Goal: Task Accomplishment & Management: Manage account settings

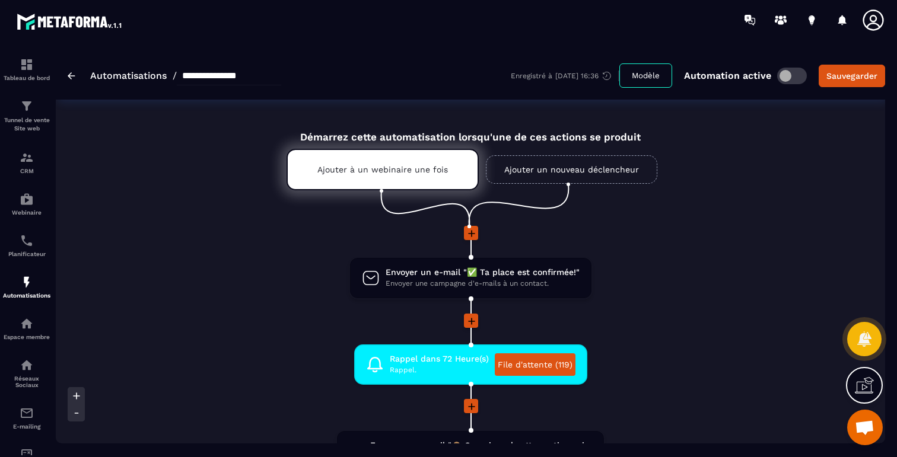
scroll to position [706, 0]
click at [873, 383] on div at bounding box center [864, 385] width 37 height 37
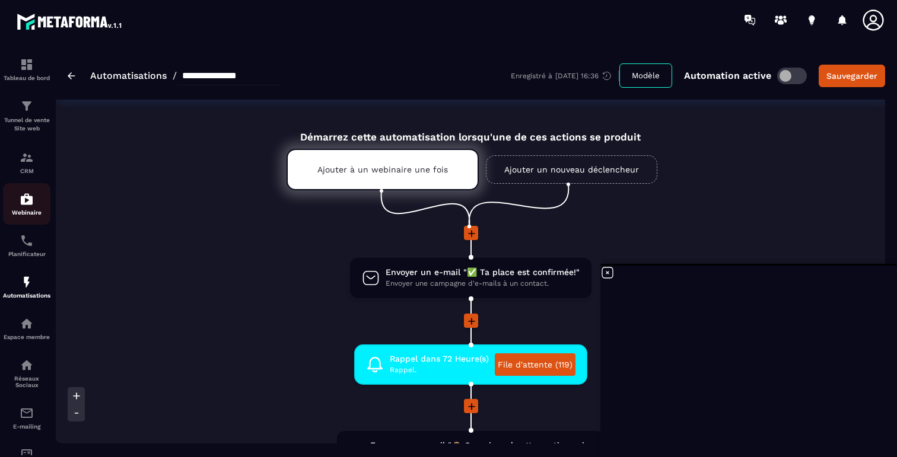
click at [24, 199] on img at bounding box center [27, 199] width 14 height 14
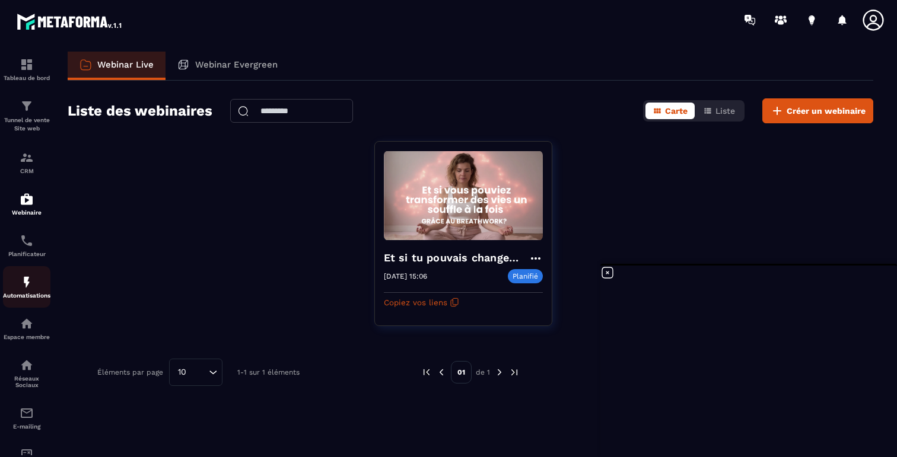
click at [33, 286] on img at bounding box center [27, 282] width 14 height 14
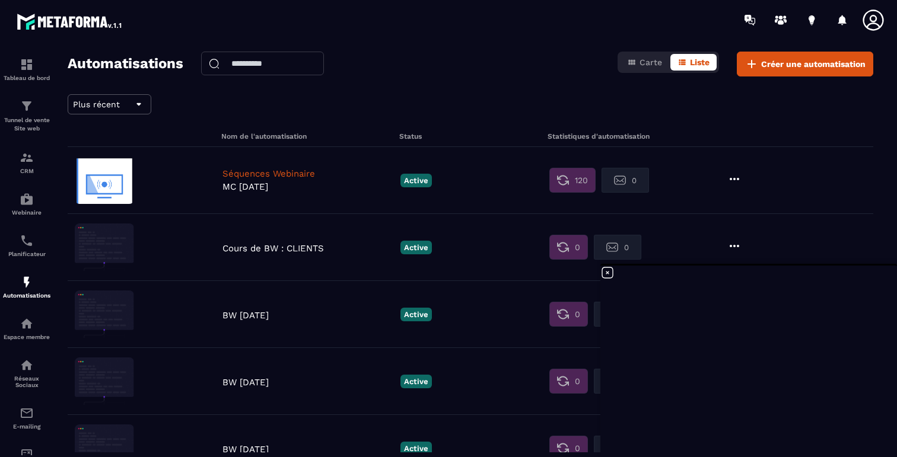
click at [304, 173] on p "Séquences Webinaire" at bounding box center [308, 173] width 172 height 11
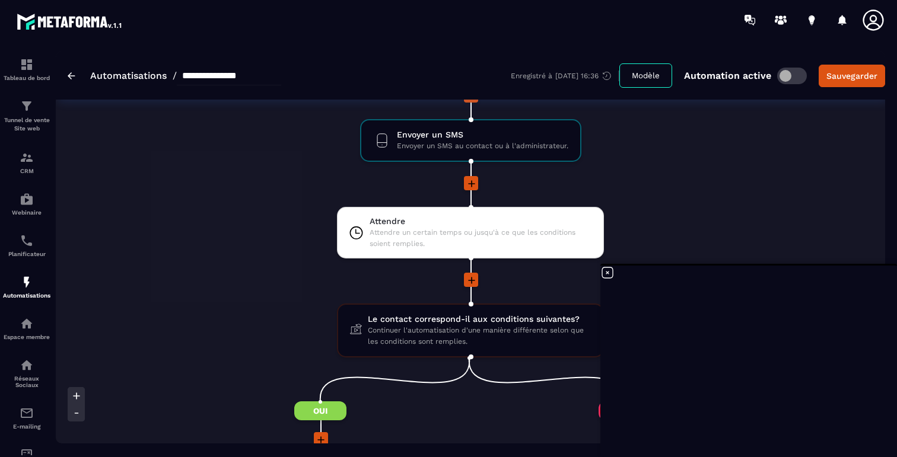
scroll to position [862, 0]
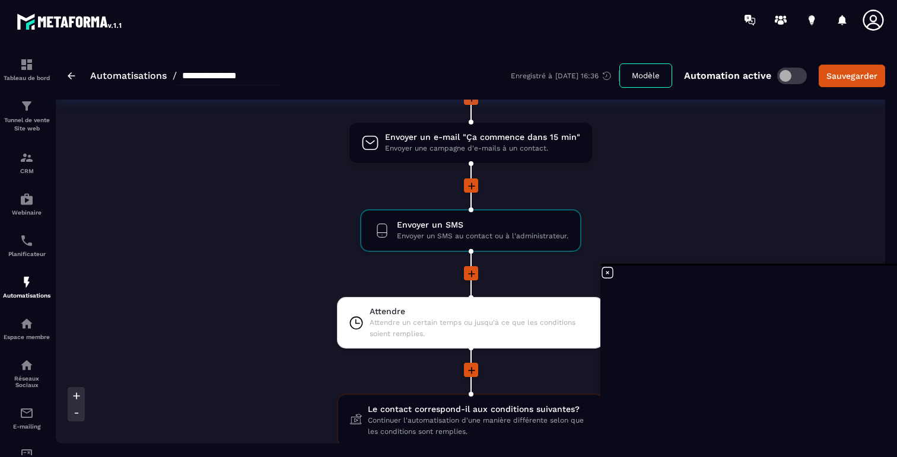
click at [609, 273] on icon at bounding box center [607, 273] width 14 height 14
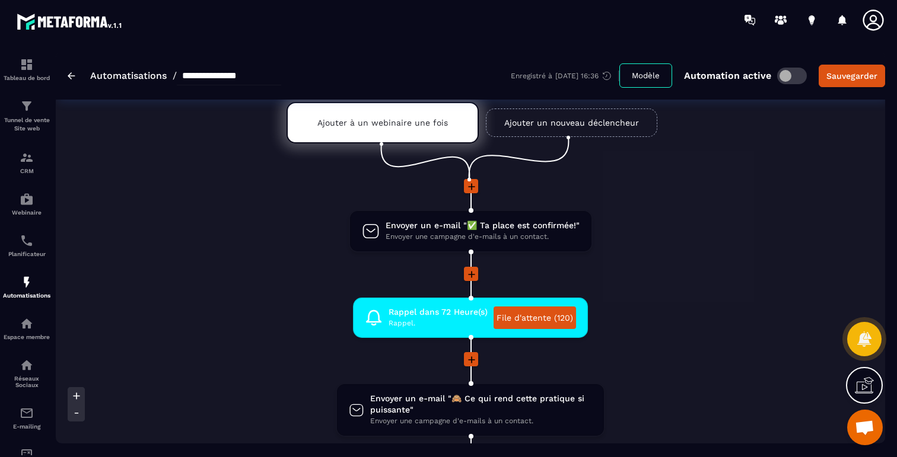
scroll to position [0, 0]
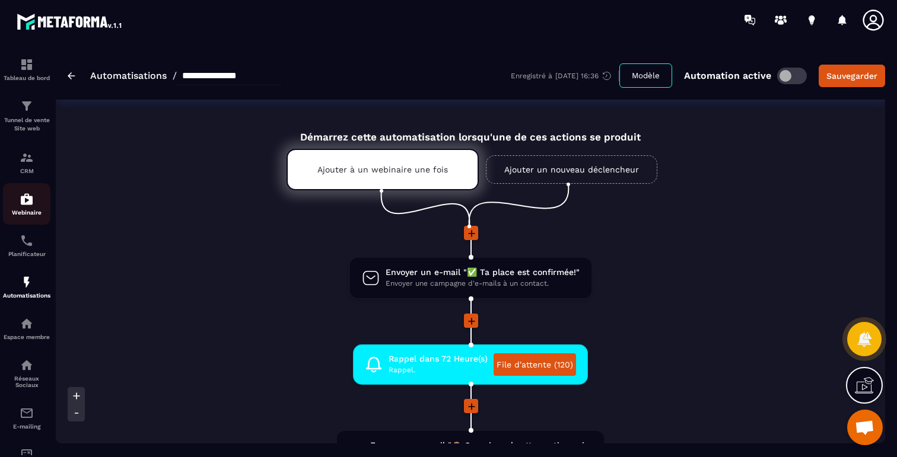
click at [20, 206] on img at bounding box center [27, 199] width 14 height 14
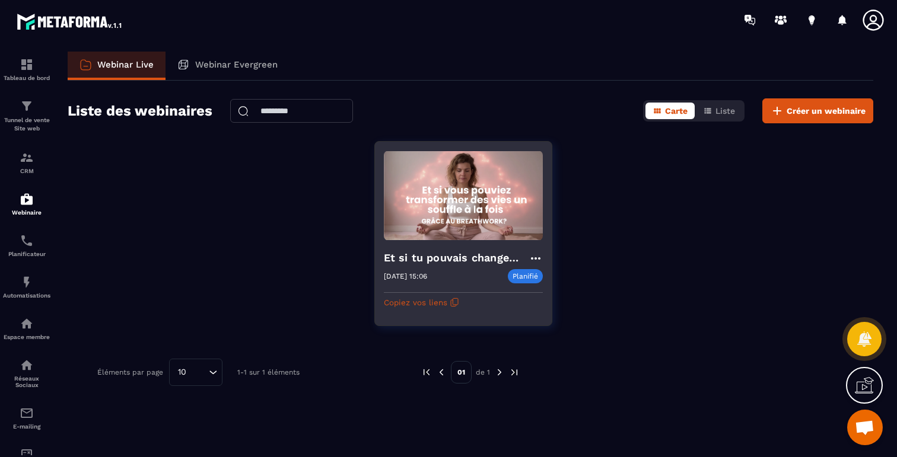
click at [458, 236] on img at bounding box center [463, 196] width 159 height 90
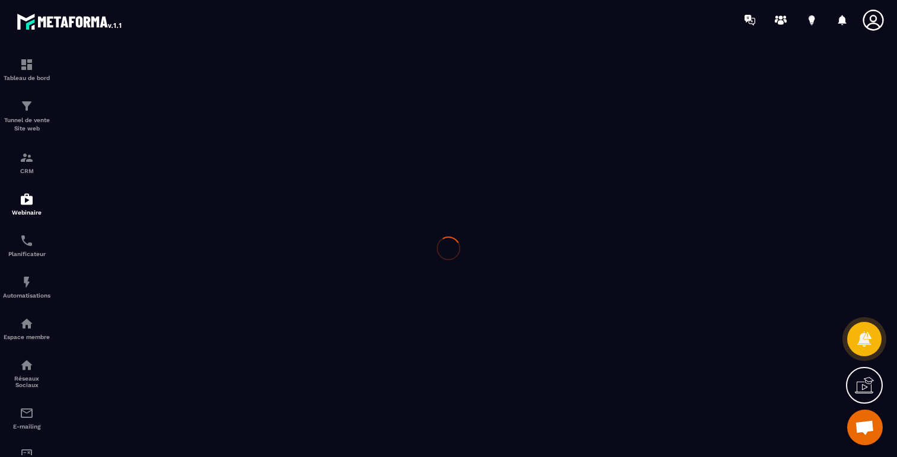
type input "**********"
type textarea "**********"
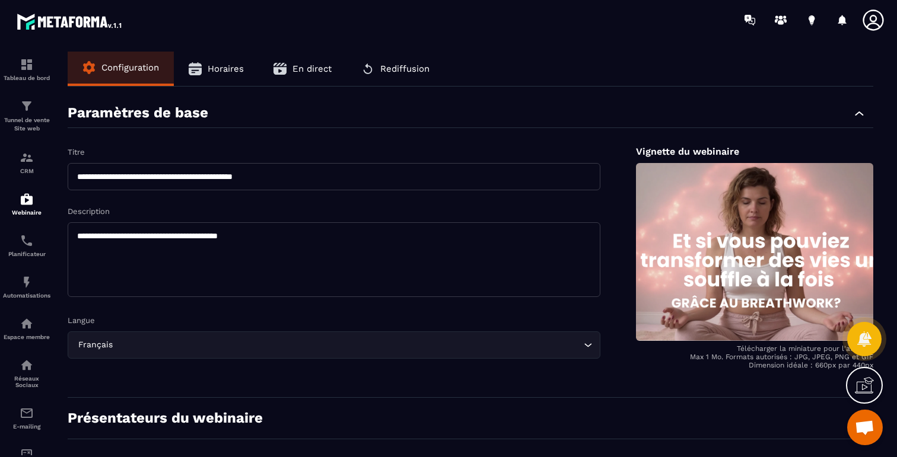
click at [215, 69] on span "Horaires" at bounding box center [226, 68] width 36 height 11
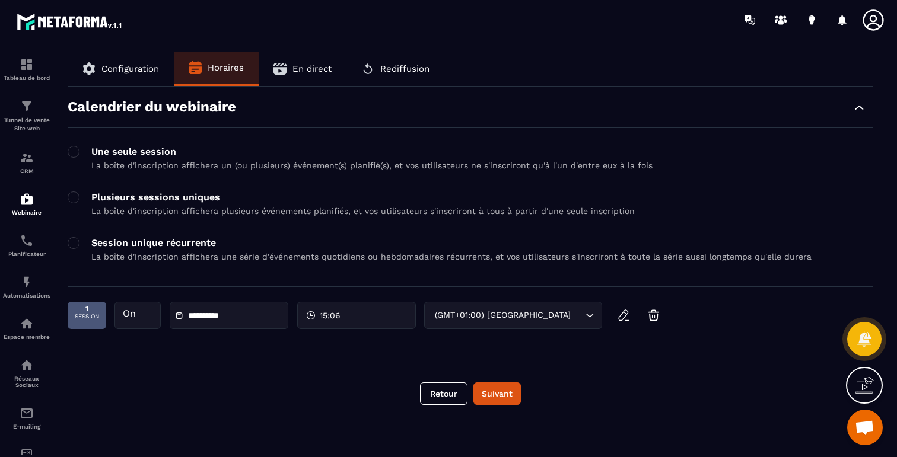
click at [334, 319] on div "**********" at bounding box center [335, 315] width 534 height 27
click at [326, 315] on div "**********" at bounding box center [335, 315] width 534 height 27
click at [623, 315] on icon "button" at bounding box center [624, 315] width 14 height 14
click at [348, 305] on div "15:06" at bounding box center [356, 315] width 119 height 27
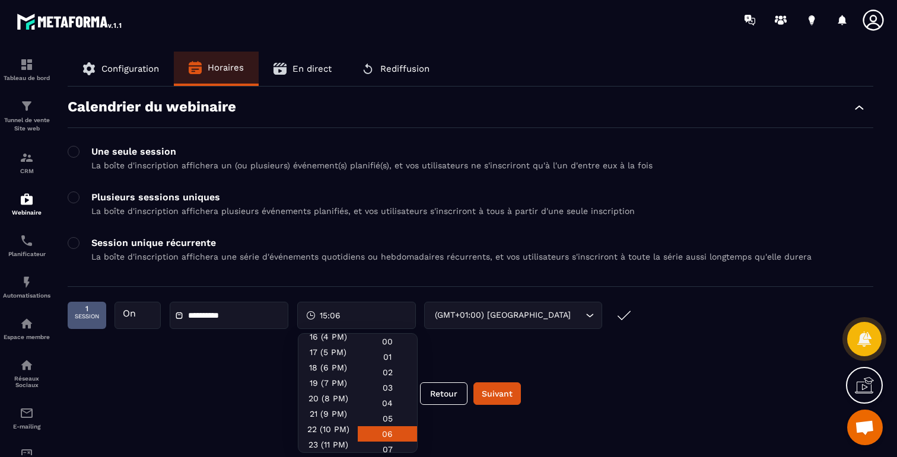
scroll to position [259, 0]
click at [330, 396] on div "20 (8 PM)" at bounding box center [327, 398] width 59 height 15
click at [390, 347] on div "00" at bounding box center [387, 341] width 59 height 15
click at [496, 397] on button "Suivant" at bounding box center [496, 393] width 47 height 23
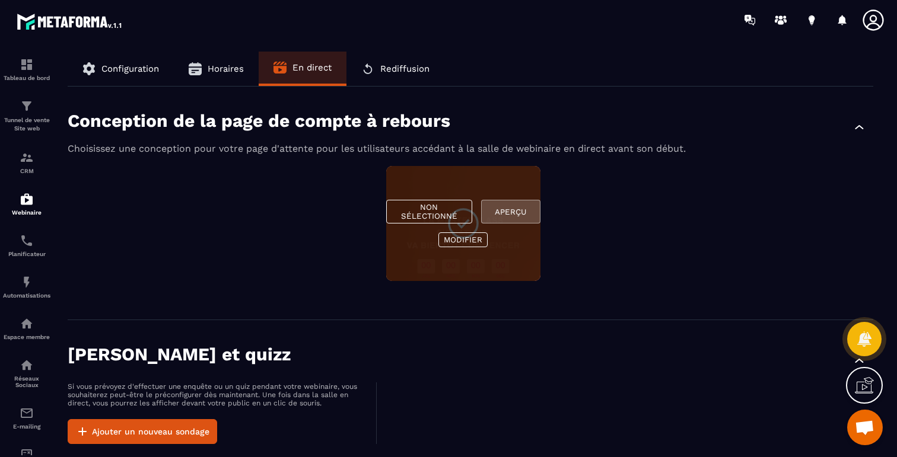
click at [503, 211] on button "Aperçu" at bounding box center [510, 212] width 59 height 24
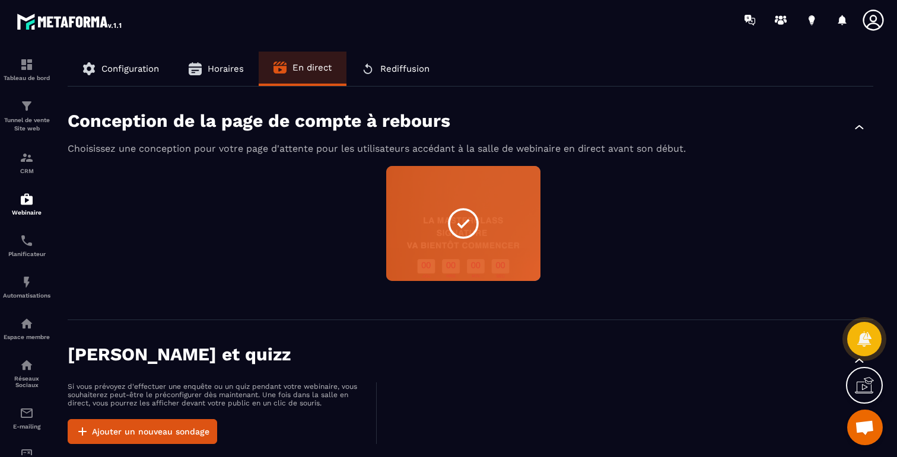
click at [282, 234] on div "Non sélectionné Aperçu Modifier" at bounding box center [470, 231] width 805 height 130
click at [125, 66] on span "Configuration" at bounding box center [130, 68] width 58 height 11
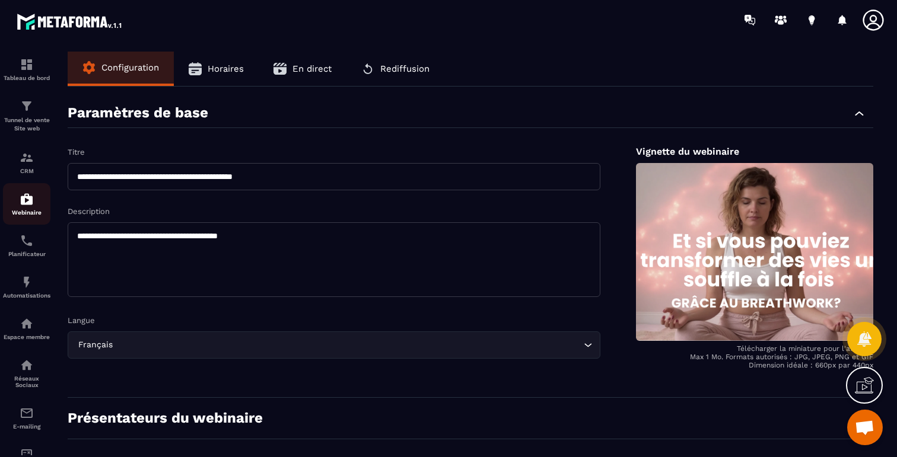
click at [21, 204] on img at bounding box center [27, 199] width 14 height 14
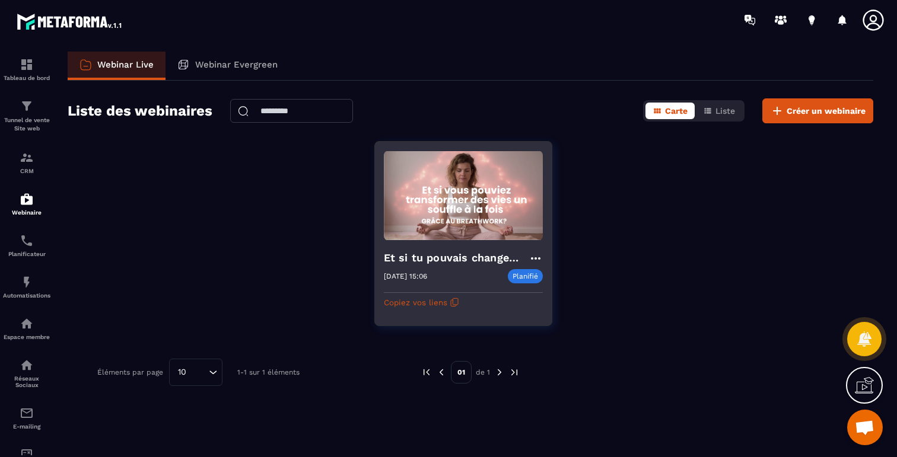
click at [463, 237] on img at bounding box center [463, 196] width 159 height 90
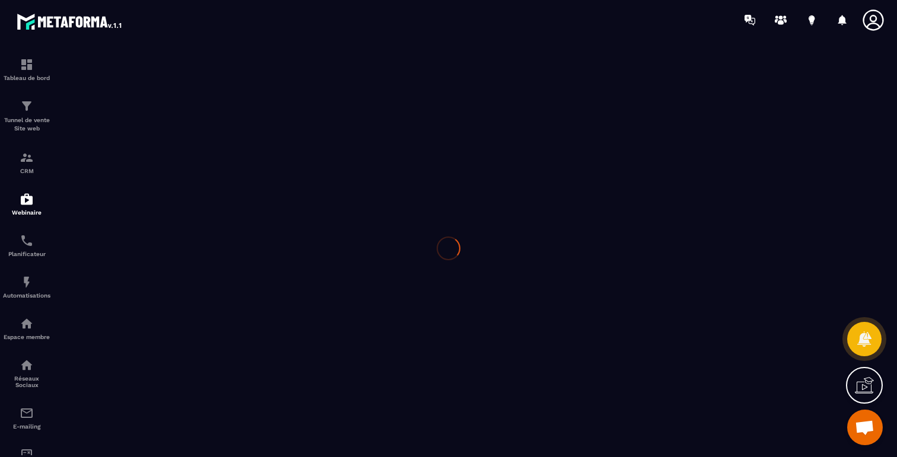
type input "**********"
type textarea "**********"
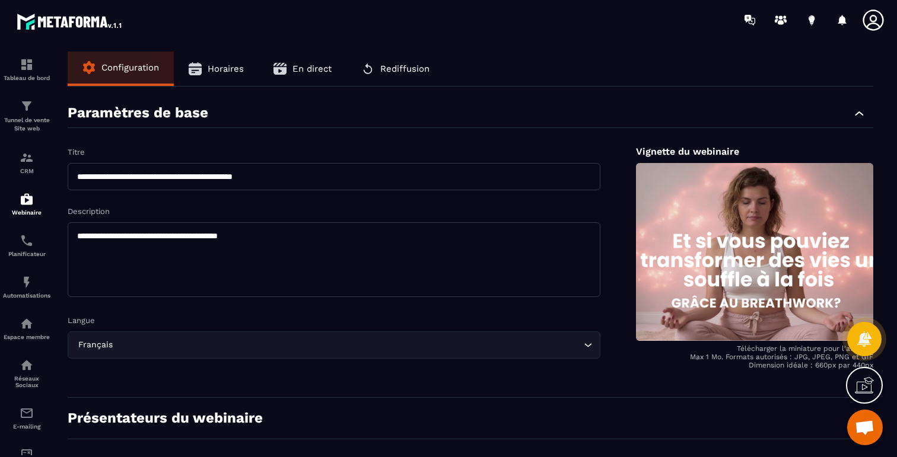
click at [209, 74] on button "Horaires" at bounding box center [216, 69] width 85 height 34
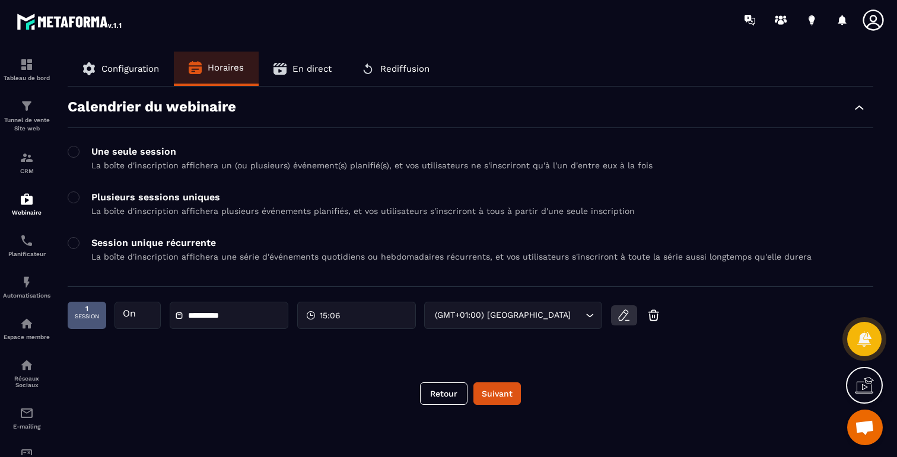
click at [624, 318] on icon "button" at bounding box center [624, 315] width 14 height 14
click at [364, 319] on div "15:06" at bounding box center [356, 315] width 119 height 27
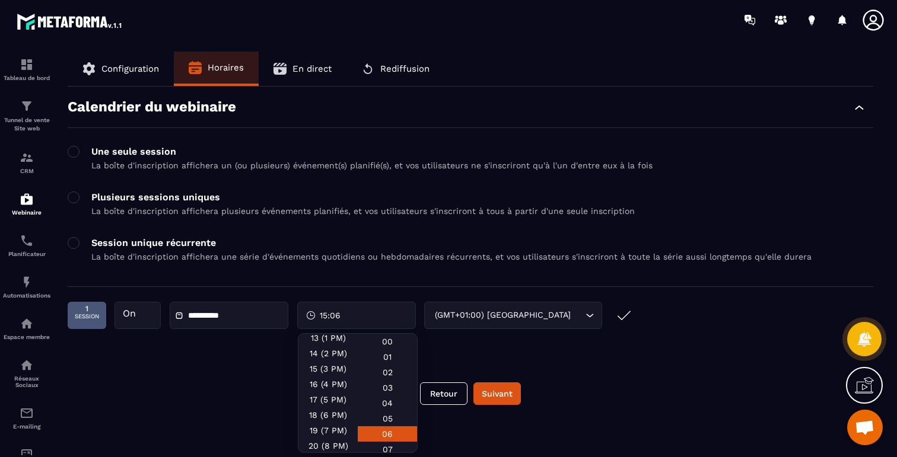
scroll to position [259, 0]
click at [335, 396] on div "20 (8 PM)" at bounding box center [327, 398] width 59 height 15
click at [383, 343] on div "00" at bounding box center [387, 341] width 59 height 15
click at [477, 352] on div "**********" at bounding box center [470, 226] width 805 height 278
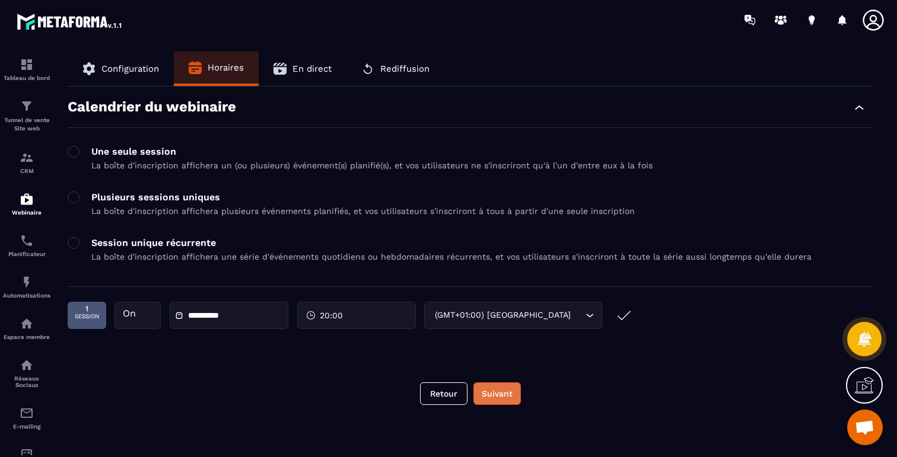
click at [499, 399] on button "Suivant" at bounding box center [496, 393] width 47 height 23
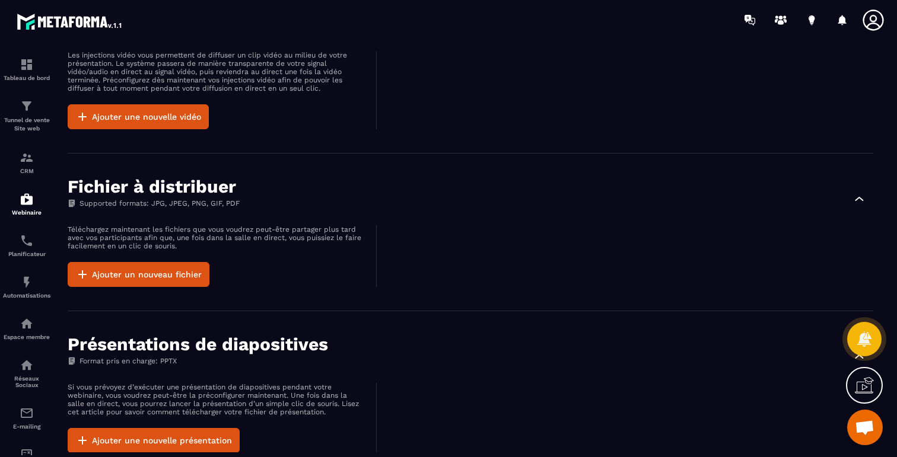
scroll to position [733, 0]
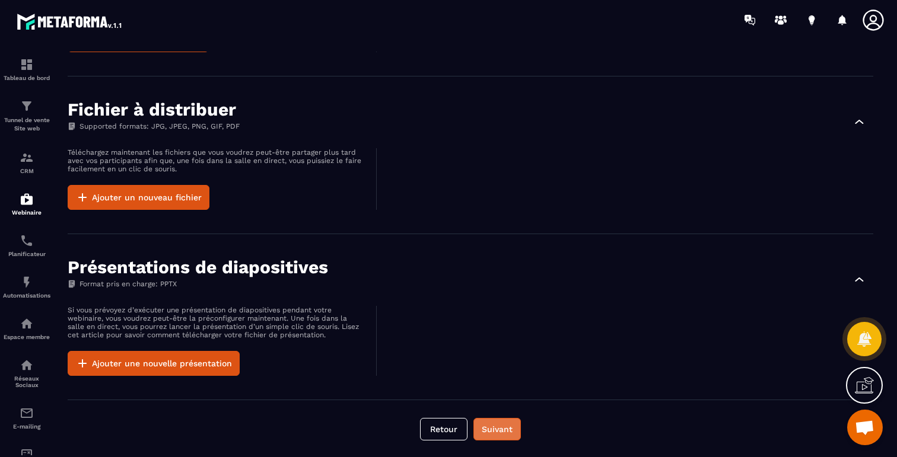
click at [493, 440] on button "Suivant" at bounding box center [496, 429] width 47 height 23
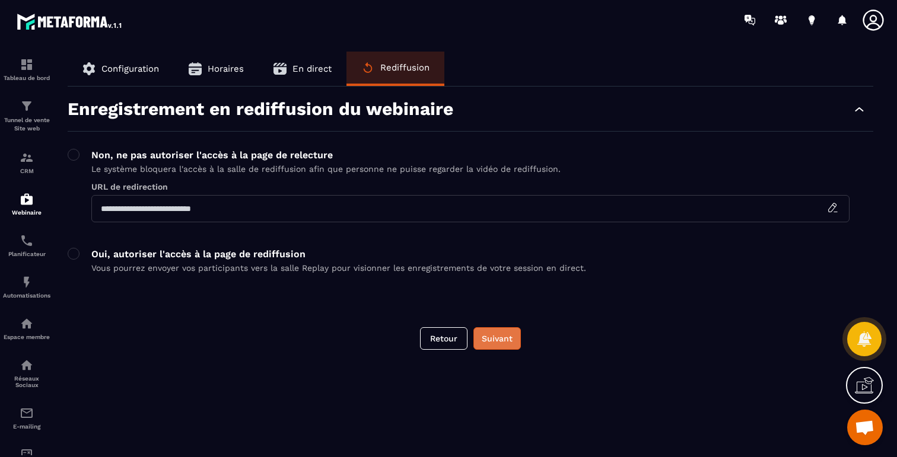
scroll to position [0, 0]
click at [491, 329] on button "Suivant" at bounding box center [496, 338] width 47 height 23
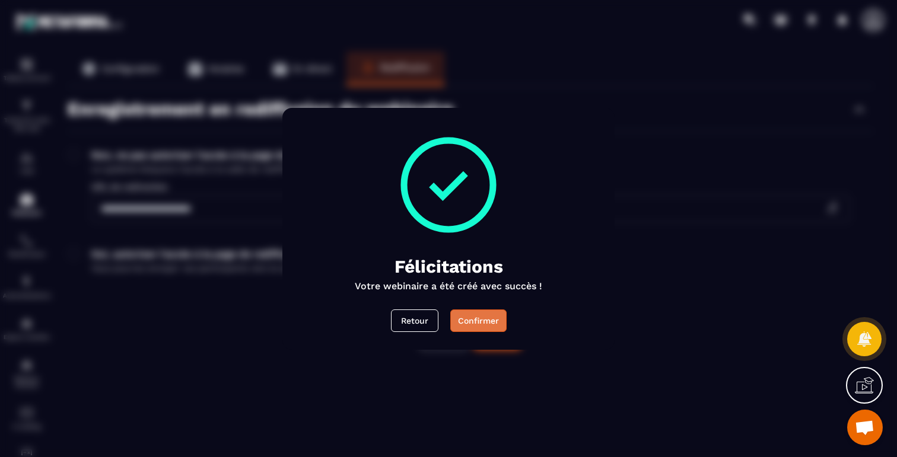
click at [489, 327] on button "Confirmer" at bounding box center [478, 321] width 56 height 23
